Goal: Task Accomplishment & Management: Manage account settings

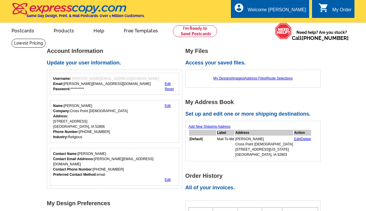
click at [327, 8] on icon "shopping_cart" at bounding box center [323, 8] width 10 height 10
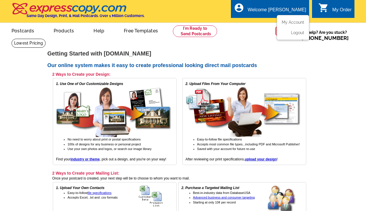
click at [285, 8] on div "Welcome [PERSON_NAME]" at bounding box center [277, 11] width 58 height 8
click at [290, 22] on link "My Account" at bounding box center [291, 22] width 25 height 5
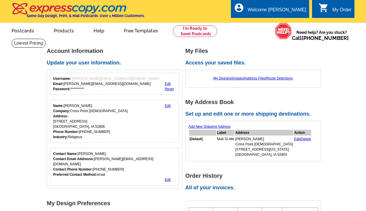
click at [342, 5] on div "0 shopping_cart My Order" at bounding box center [333, 9] width 42 height 18
click at [168, 106] on link "Edit" at bounding box center [168, 106] width 6 height 4
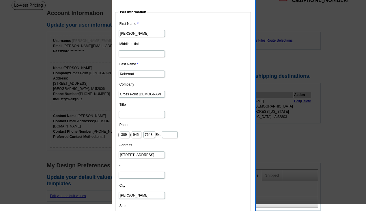
scroll to position [64, 0]
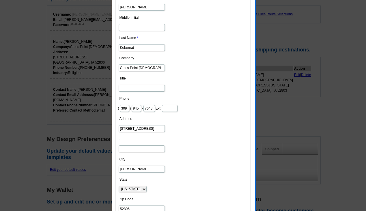
drag, startPoint x: 132, startPoint y: 109, endPoint x: 100, endPoint y: 105, distance: 32.0
type input "563"
type input "343"
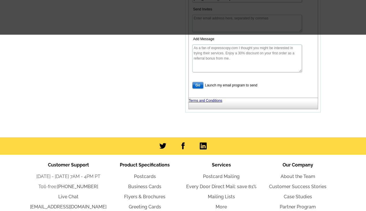
scroll to position [183, 0]
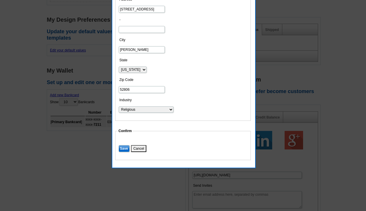
type input "1316"
click at [122, 147] on input "Save" at bounding box center [124, 148] width 11 height 7
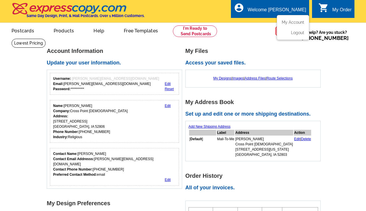
scroll to position [0, 0]
click at [218, 77] on link "My Designs" at bounding box center [222, 78] width 18 height 4
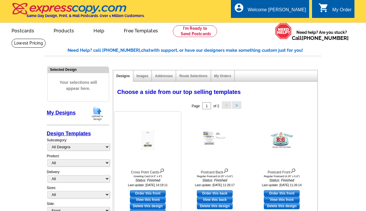
click at [159, 190] on link "Order this front" at bounding box center [148, 193] width 36 height 6
select select "11"
select select "back"
